Goal: Find specific page/section: Find specific page/section

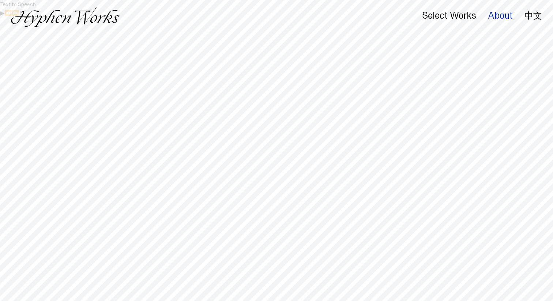
click at [493, 20] on div "About" at bounding box center [500, 16] width 25 height 10
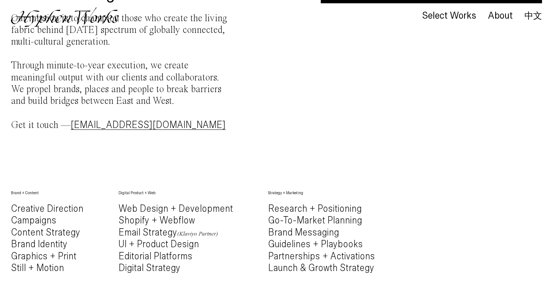
scroll to position [217, 0]
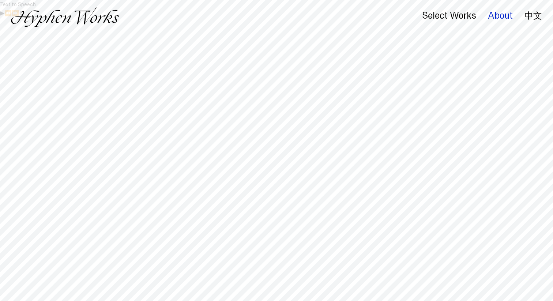
click at [496, 17] on div "About" at bounding box center [500, 16] width 25 height 10
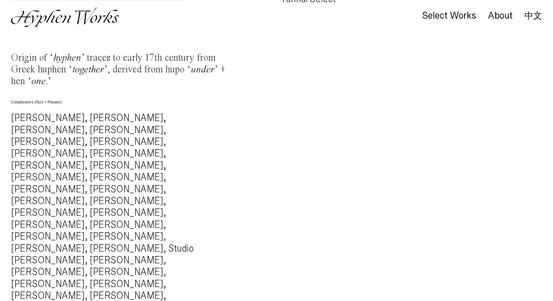
scroll to position [758, 0]
